Goal: Task Accomplishment & Management: Complete application form

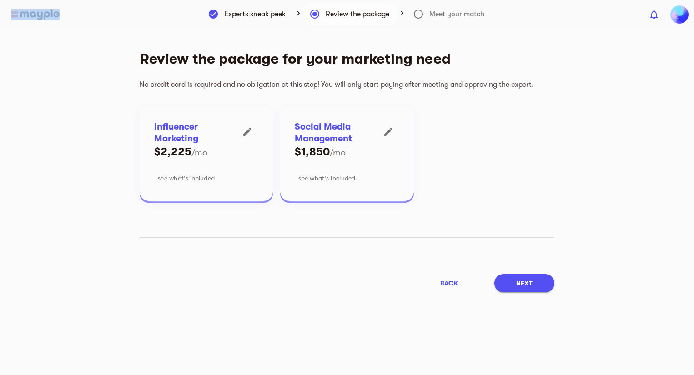
click at [48, 20] on header "0" at bounding box center [347, 14] width 694 height 29
click at [38, 14] on img at bounding box center [35, 14] width 49 height 11
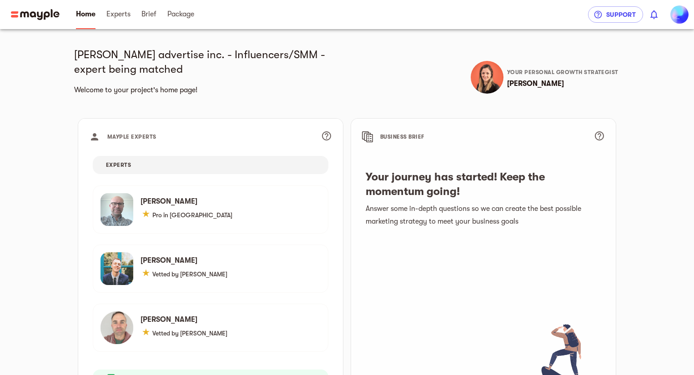
click at [687, 200] on main "[PERSON_NAME] advertise inc. - Influencers/SMM - expert being matched Welcome t…" at bounding box center [347, 221] width 694 height 442
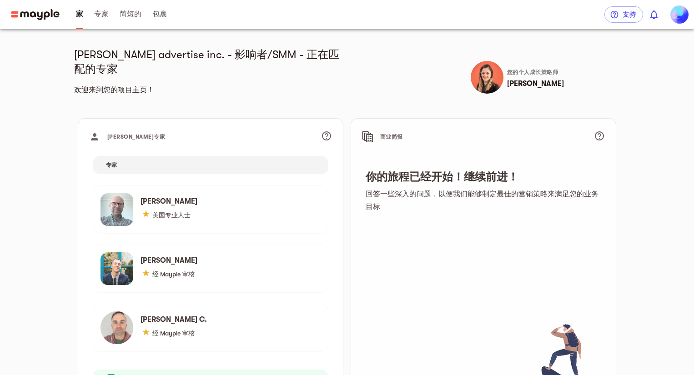
click at [29, 8] on header "家 专家 简短的 包裹 支持 0" at bounding box center [347, 14] width 694 height 29
click at [26, 12] on img at bounding box center [35, 14] width 49 height 11
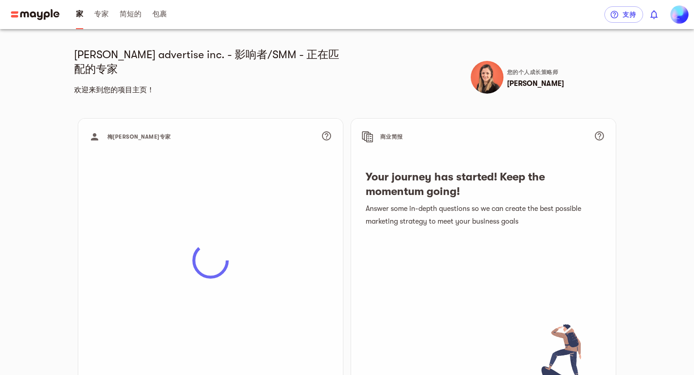
scroll to position [52, 0]
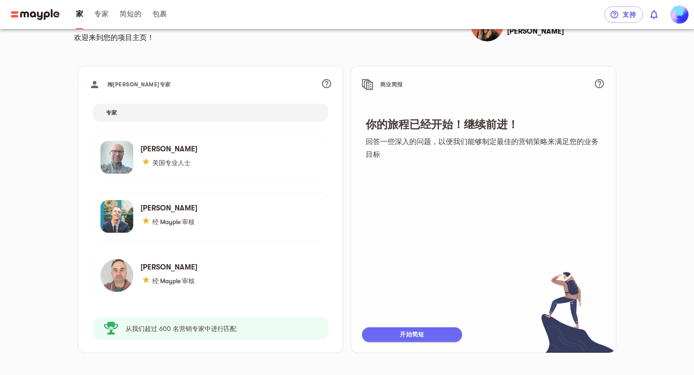
click at [405, 331] on font "开始简短" at bounding box center [412, 334] width 24 height 7
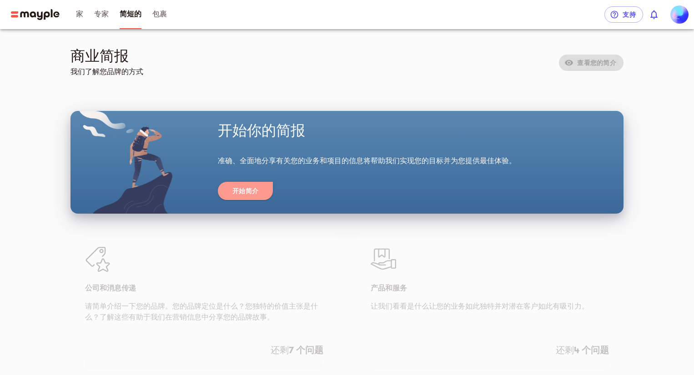
click at [258, 197] on button "开始简介" at bounding box center [245, 191] width 55 height 18
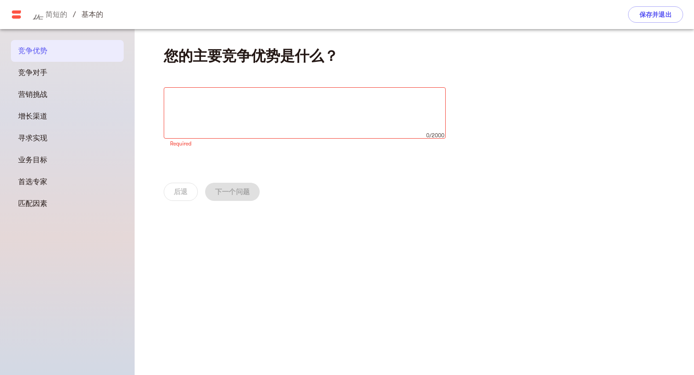
drag, startPoint x: 15, startPoint y: 21, endPoint x: 15, endPoint y: 10, distance: 11.4
click at [15, 10] on header "作业提交 简短的 / 基本的 保存并退出" at bounding box center [347, 14] width 694 height 29
click at [15, 10] on img at bounding box center [16, 14] width 11 height 11
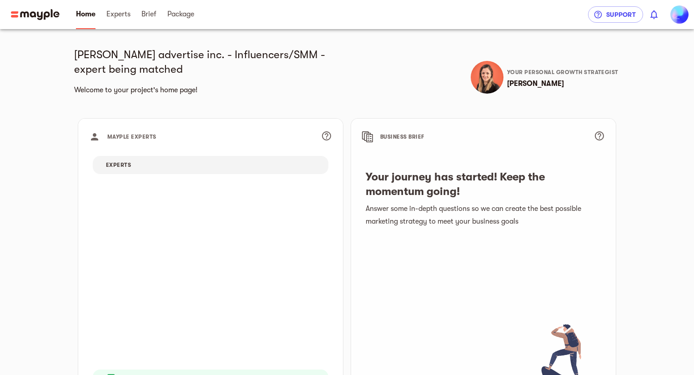
click at [15, 10] on img at bounding box center [35, 14] width 49 height 11
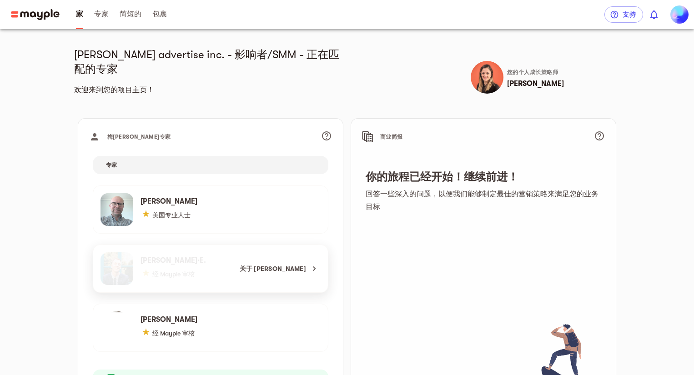
scroll to position [63, 0]
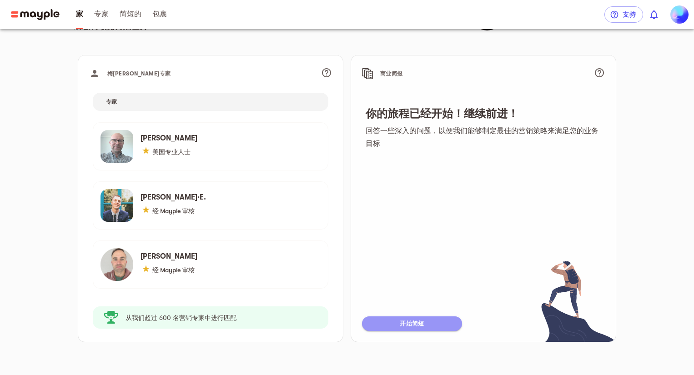
click at [402, 320] on font "开始简短" at bounding box center [412, 323] width 24 height 7
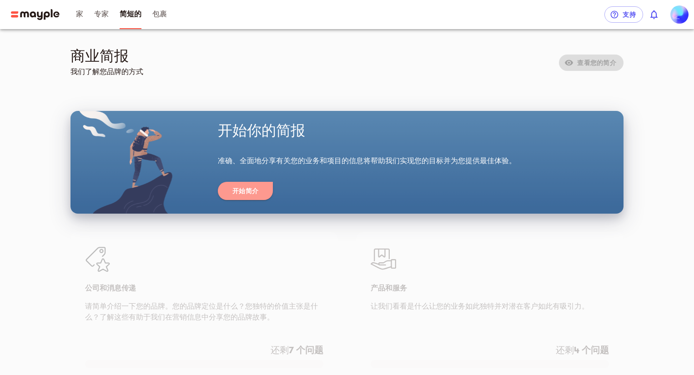
click at [263, 197] on button "开始简介" at bounding box center [245, 191] width 55 height 18
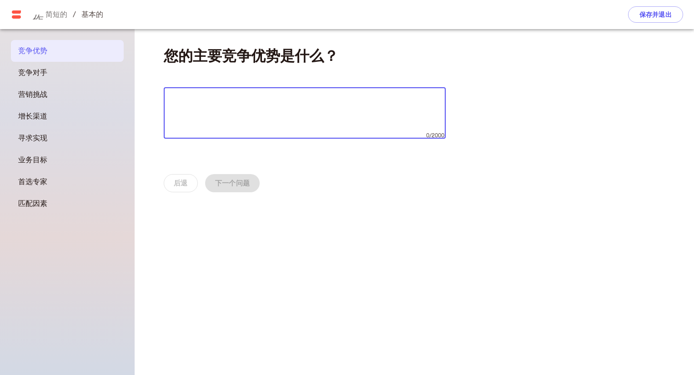
click at [240, 107] on textarea at bounding box center [304, 113] width 269 height 35
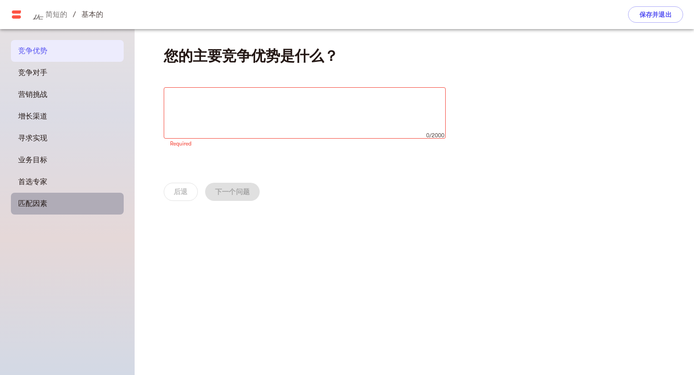
click at [56, 201] on span "匹配因素" at bounding box center [67, 203] width 98 height 11
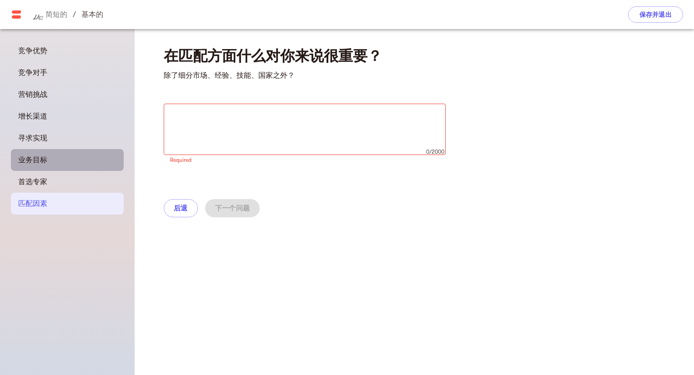
click at [31, 156] on font "业务目标" at bounding box center [32, 160] width 29 height 8
